Goal: Contribute content

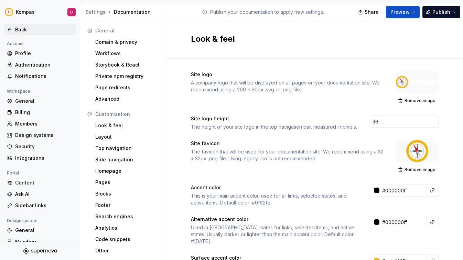
click at [27, 28] on div "Back" at bounding box center [44, 29] width 58 height 7
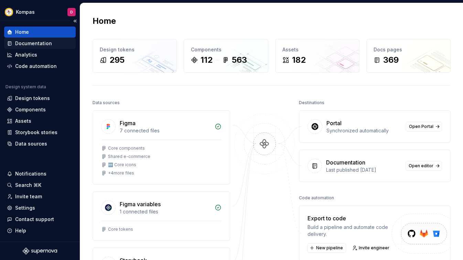
click at [32, 44] on div "Documentation" at bounding box center [33, 43] width 37 height 7
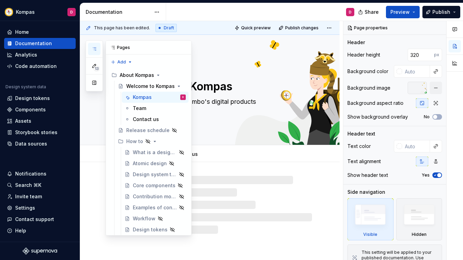
click at [91, 46] on button "button" at bounding box center [94, 49] width 12 height 12
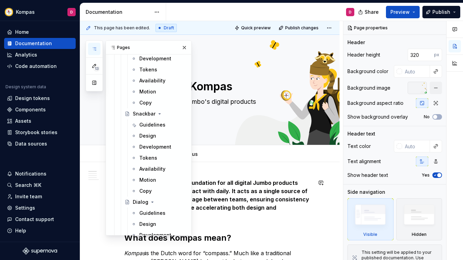
scroll to position [2047, 0]
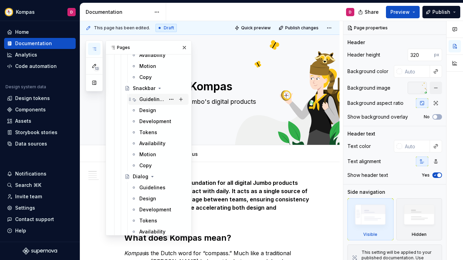
click at [155, 101] on div "Guidelines" at bounding box center [152, 99] width 26 height 7
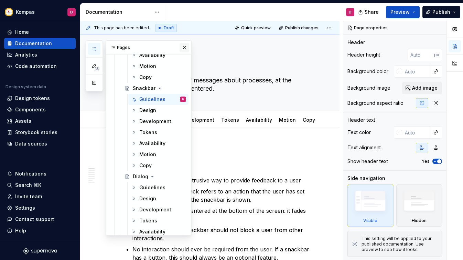
click at [183, 49] on button "button" at bounding box center [185, 48] width 10 height 10
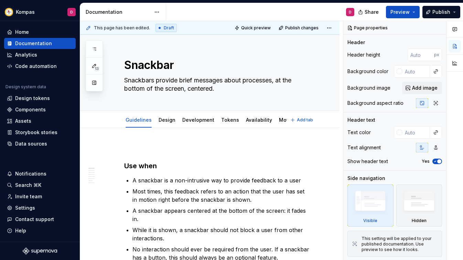
type textarea "*"
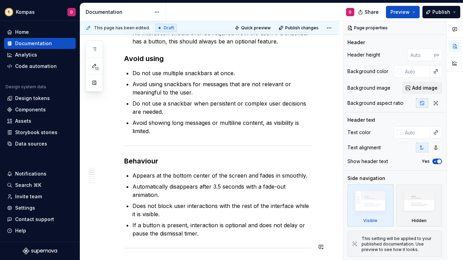
scroll to position [262, 0]
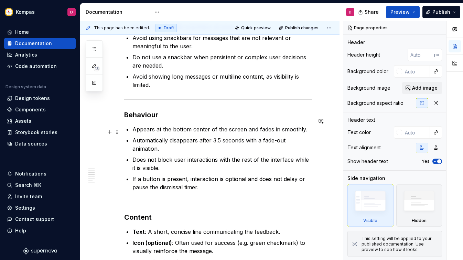
click at [216, 136] on p "Automatically disappears after 3.5 seconds with a fade-out animation." at bounding box center [223, 144] width 180 height 17
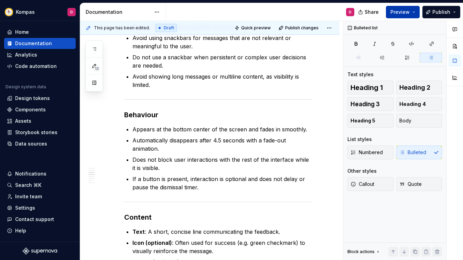
click at [403, 6] on button "Preview" at bounding box center [403, 12] width 34 height 12
click at [439, 10] on span "Publish" at bounding box center [442, 12] width 18 height 7
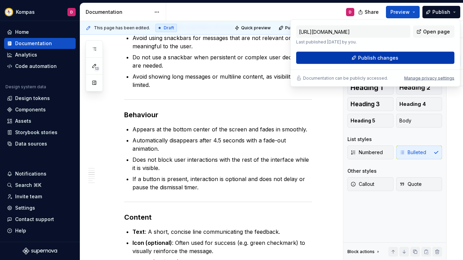
click at [406, 56] on button "Publish changes" at bounding box center [375, 58] width 158 height 12
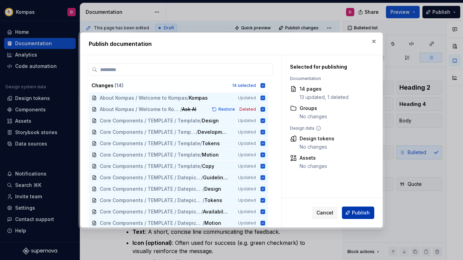
click at [362, 217] on button "Publish" at bounding box center [358, 212] width 32 height 12
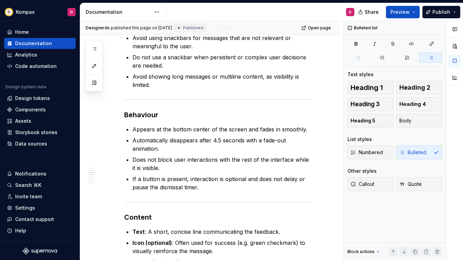
type textarea "*"
